Goal: Navigation & Orientation: Find specific page/section

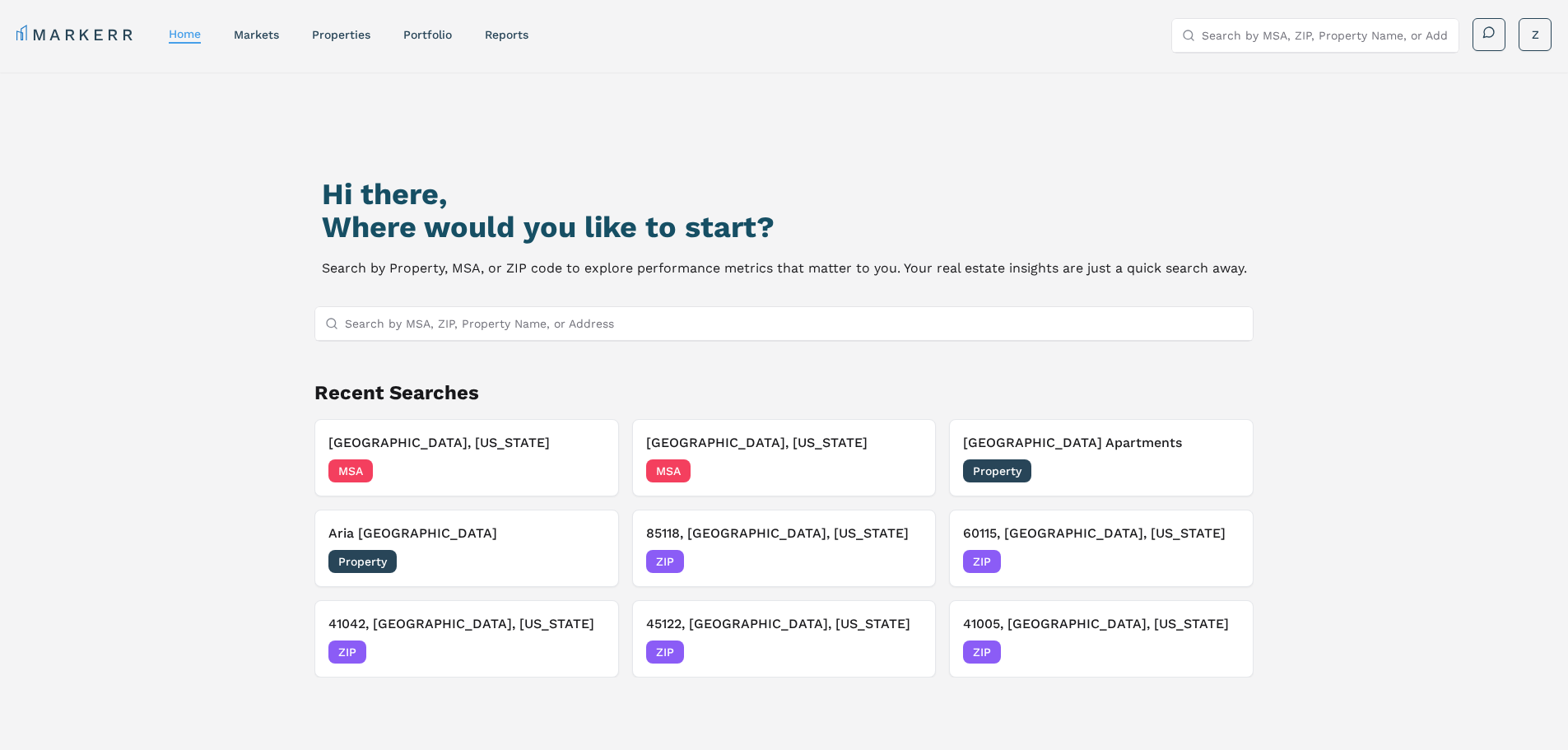
click at [253, 32] on link "markets" at bounding box center [257, 33] width 45 height 13
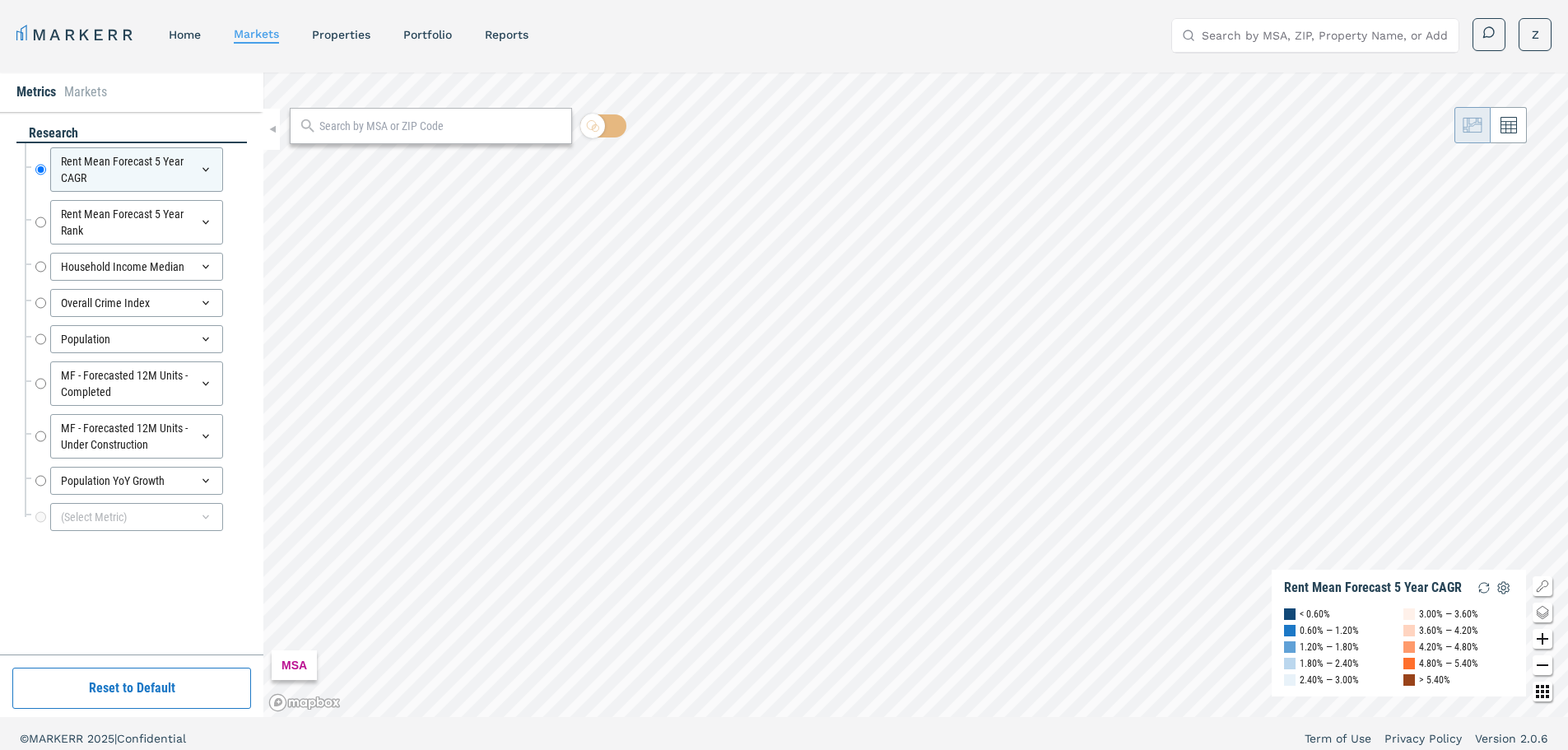
click at [398, 124] on input "text" at bounding box center [442, 127] width 244 height 18
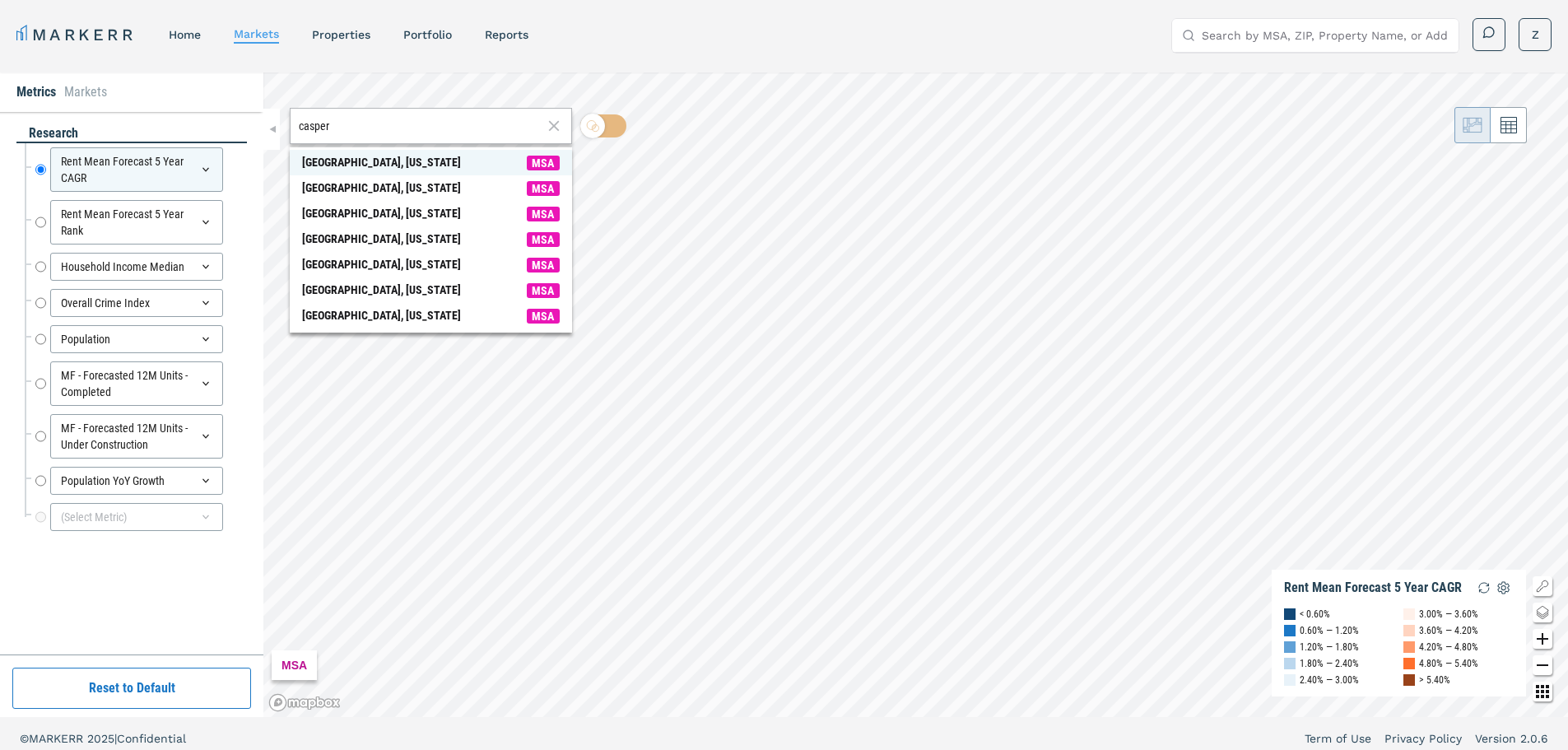
type input "casper"
click at [368, 164] on div "[GEOGRAPHIC_DATA], [US_STATE]" at bounding box center [381, 162] width 158 height 18
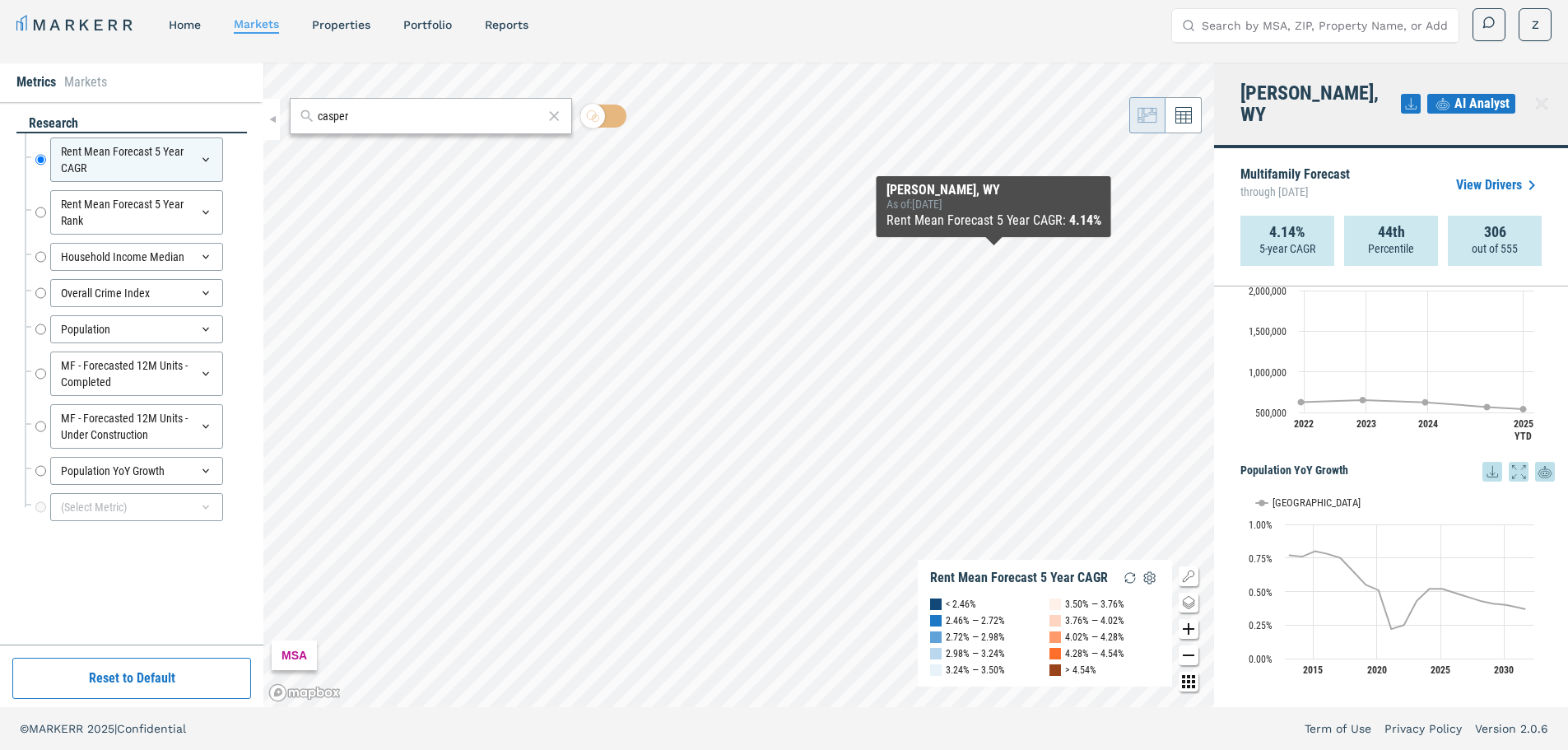
scroll to position [1657, 0]
